Goal: Information Seeking & Learning: Learn about a topic

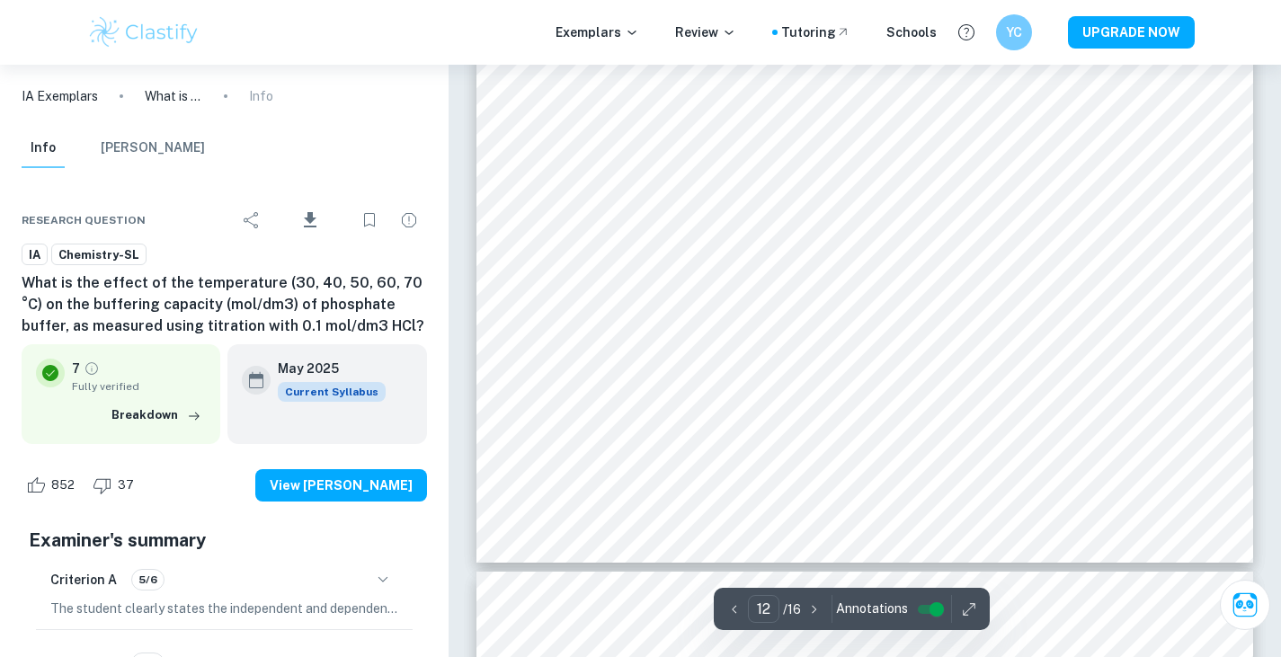
scroll to position [13614, 0]
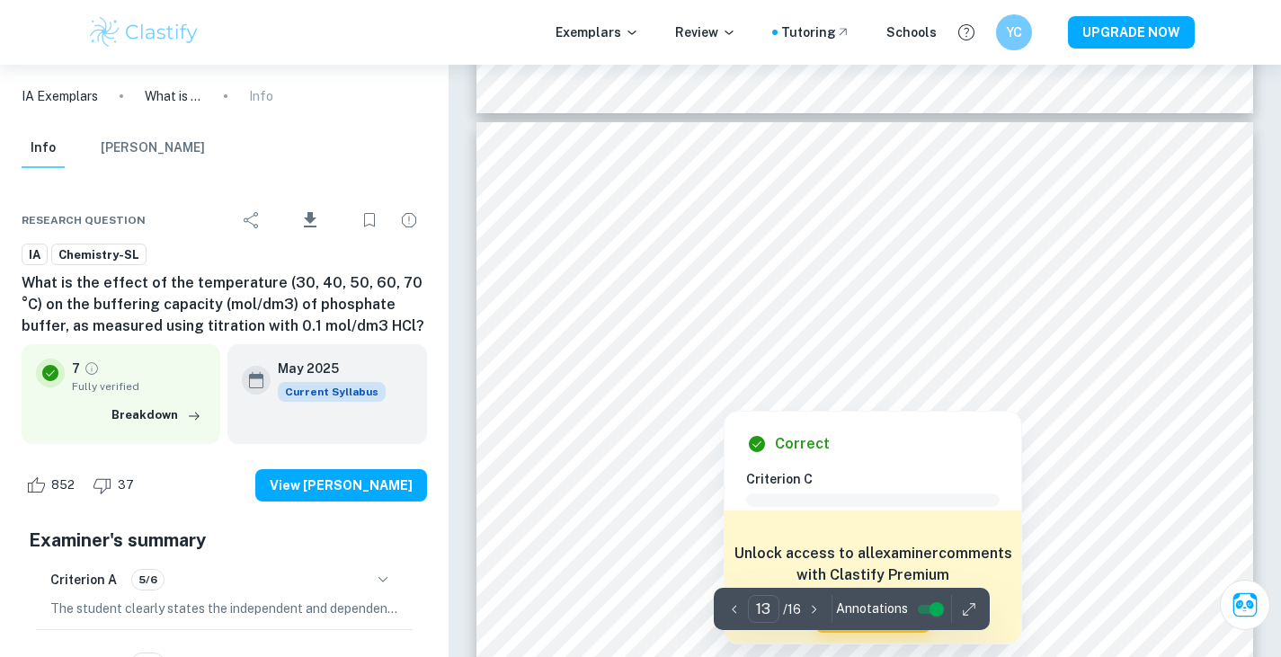
click at [737, 237] on div at bounding box center [864, 262] width 589 height 59
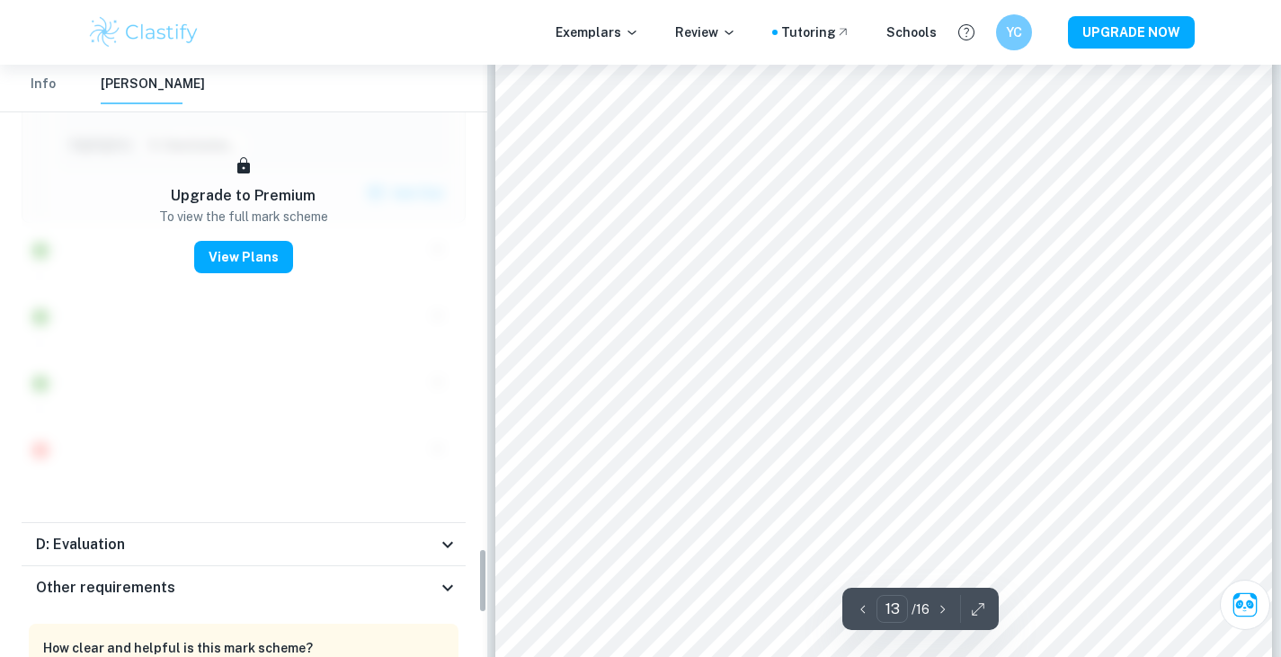
scroll to position [4402, 0]
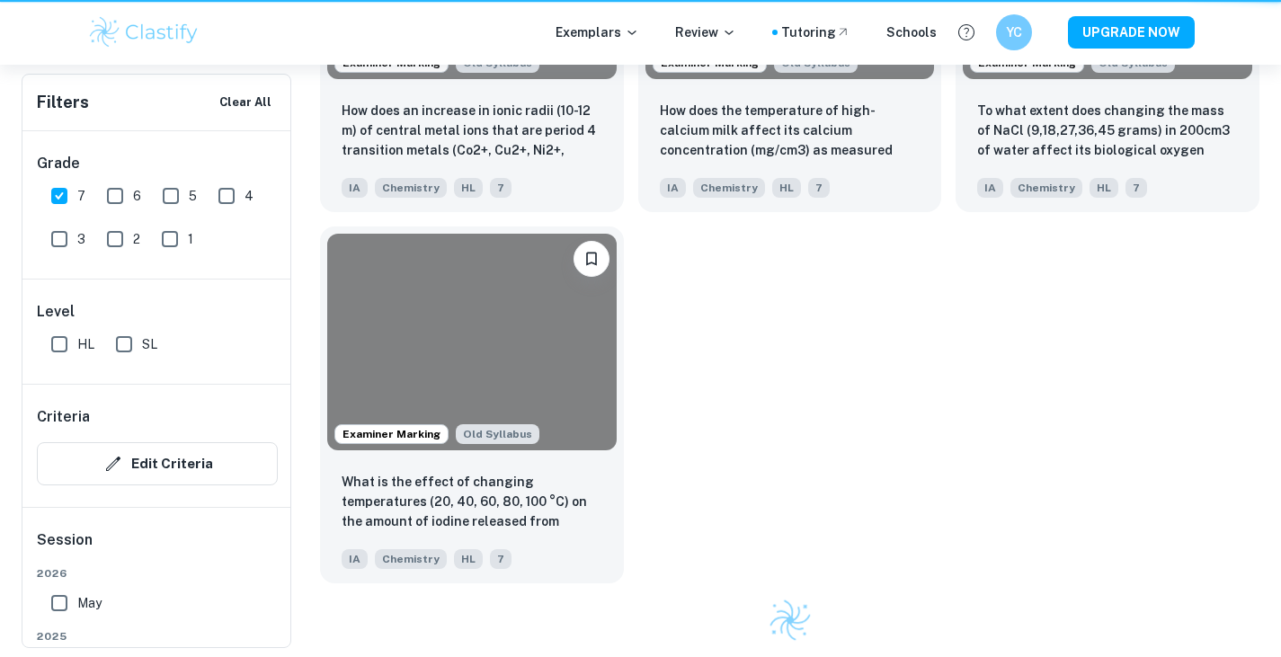
scroll to position [449, 0]
